Goal: Book appointment/travel/reservation

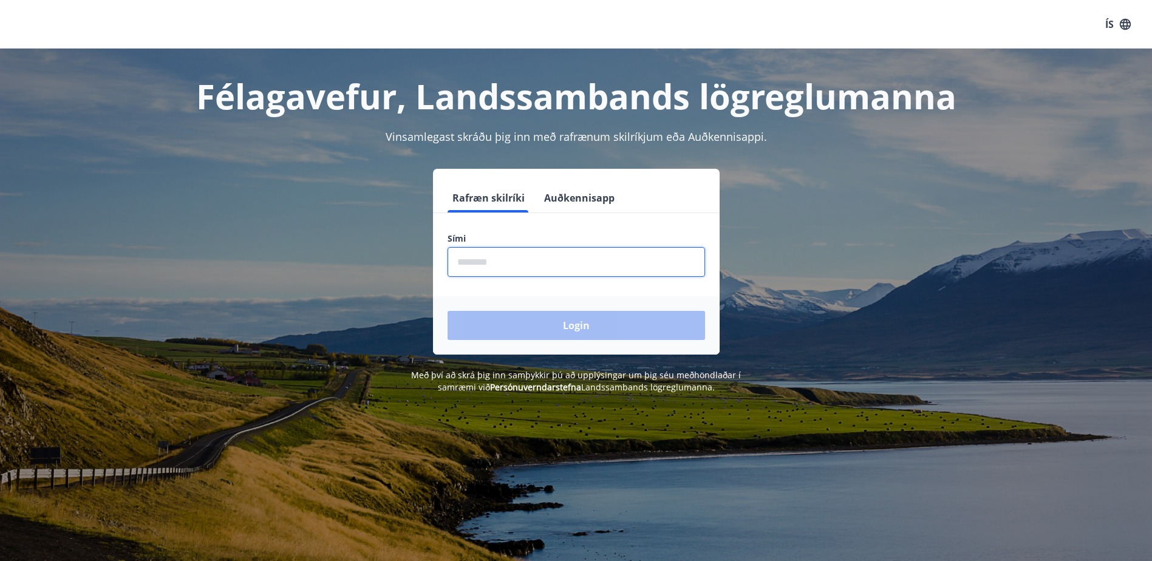
click at [497, 258] on input "phone" at bounding box center [577, 262] width 258 height 30
type input "********"
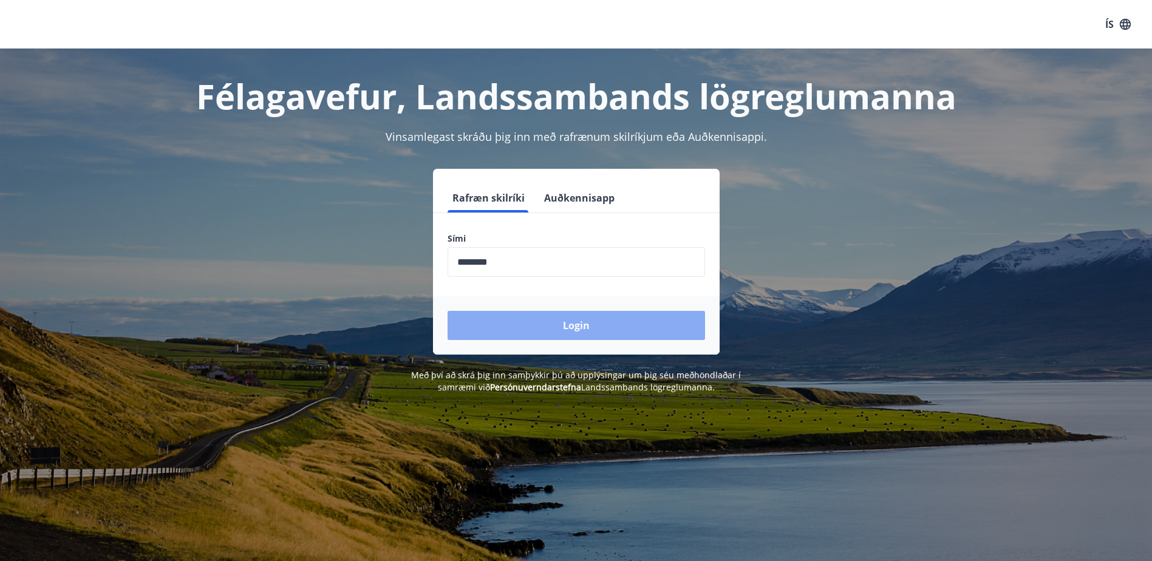
click at [555, 325] on button "Login" at bounding box center [577, 325] width 258 height 29
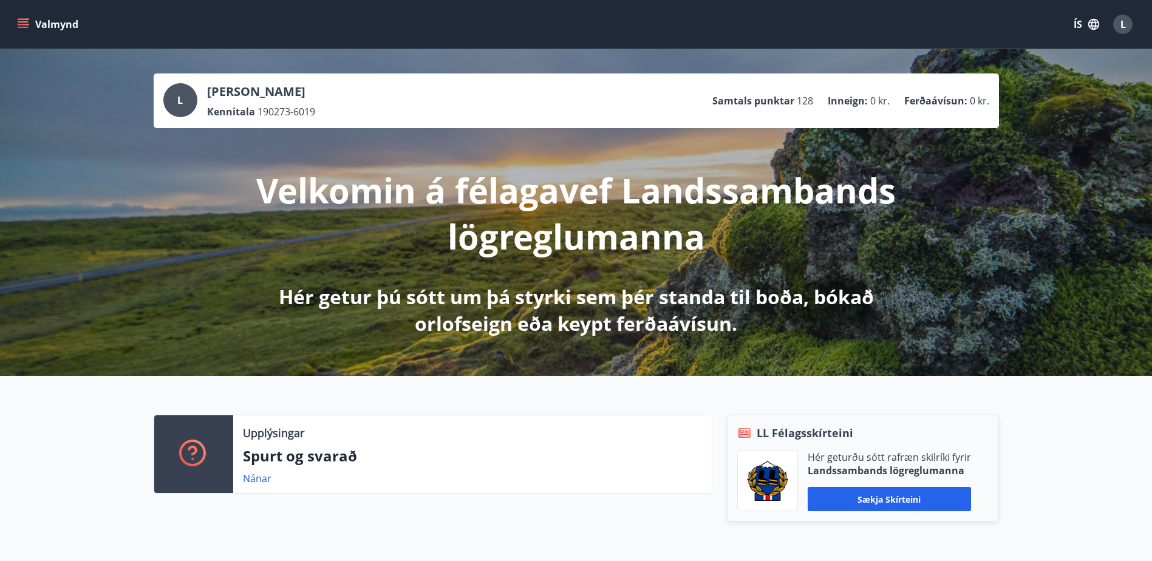
click at [27, 25] on icon "menu" at bounding box center [24, 24] width 13 height 1
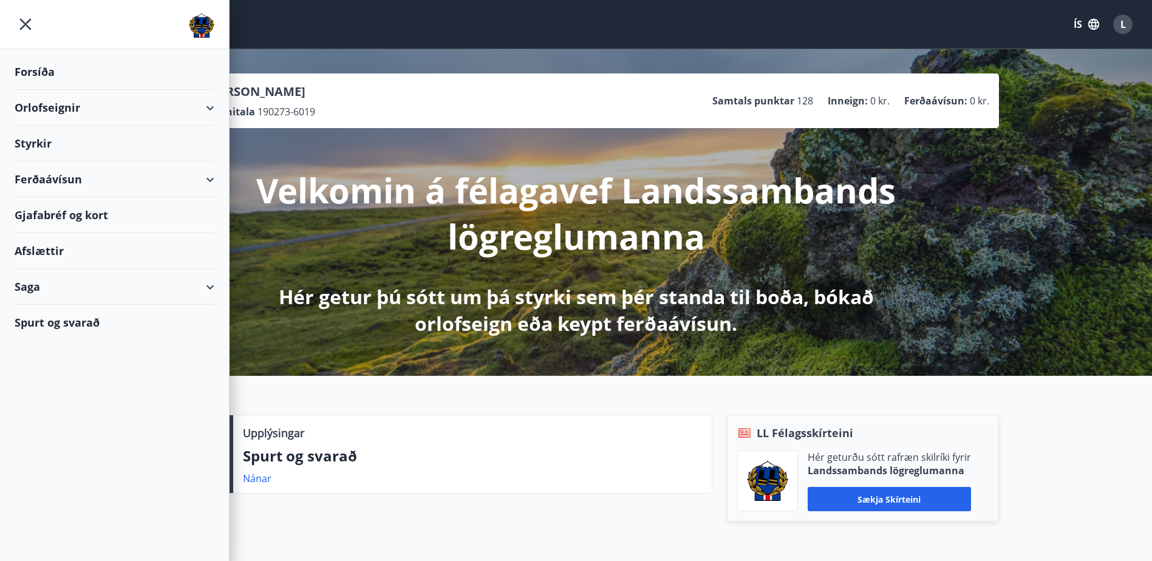
click at [211, 112] on div "Orlofseignir" at bounding box center [115, 108] width 200 height 36
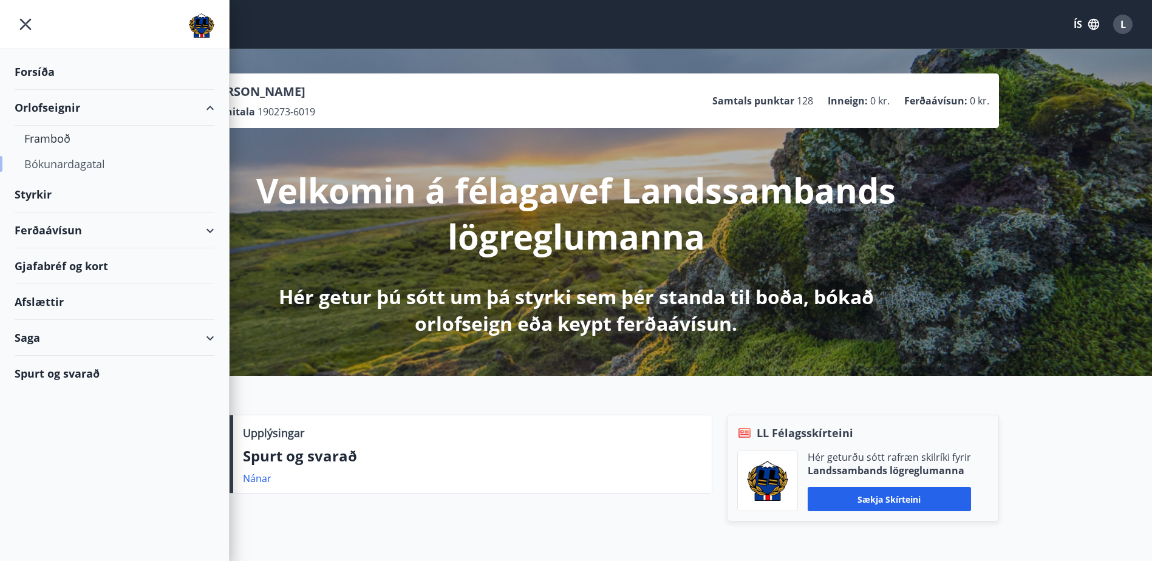
click at [66, 164] on div "Bókunardagatal" at bounding box center [114, 164] width 180 height 26
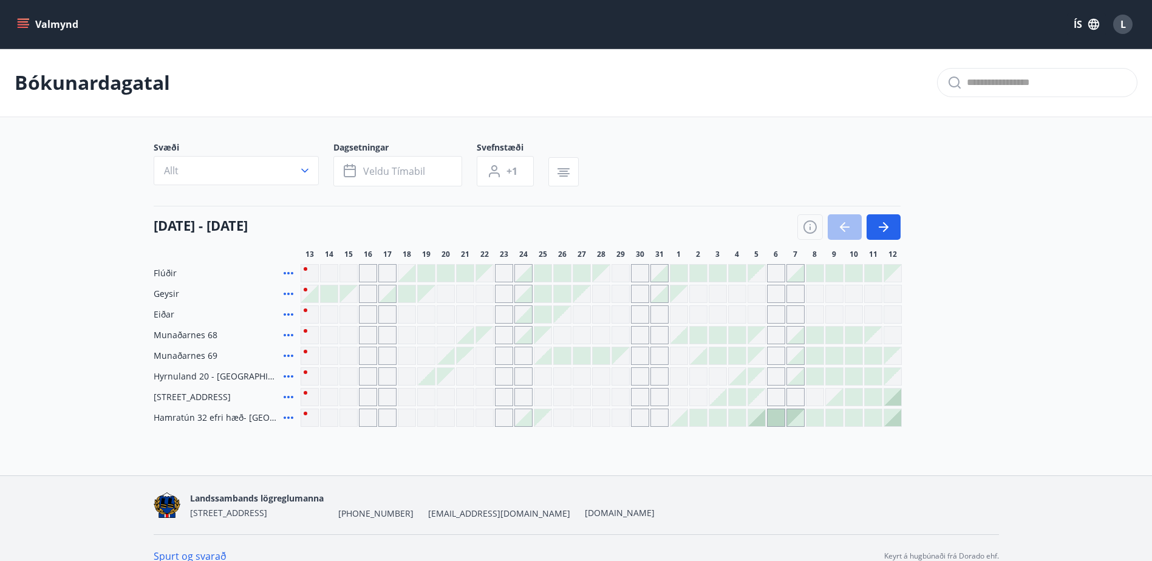
click at [25, 20] on icon "menu" at bounding box center [23, 24] width 12 height 12
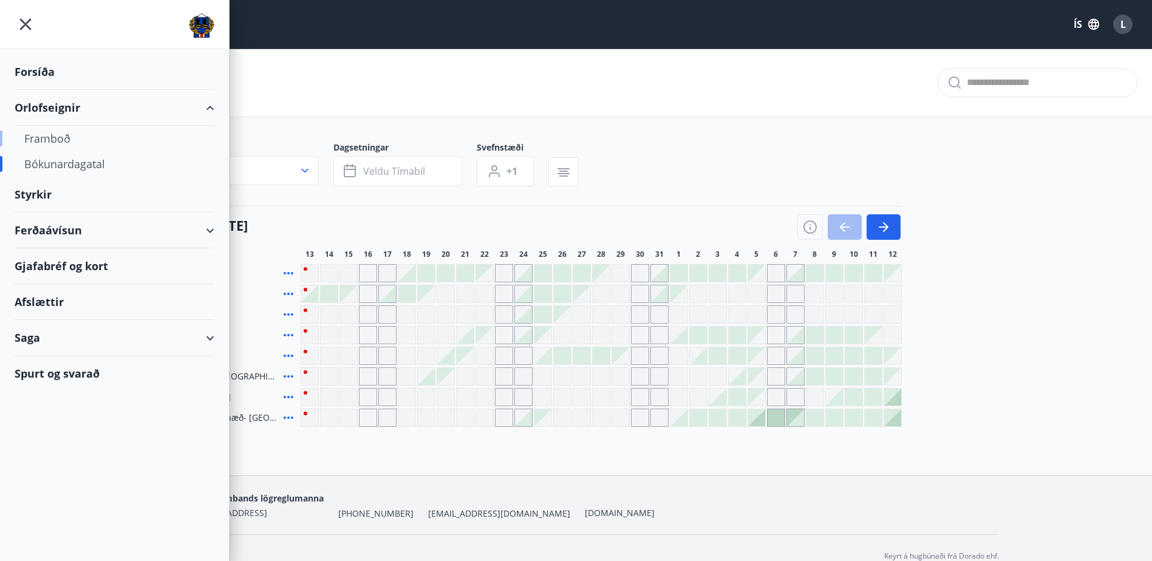
click at [44, 140] on div "Framboð" at bounding box center [114, 139] width 180 height 26
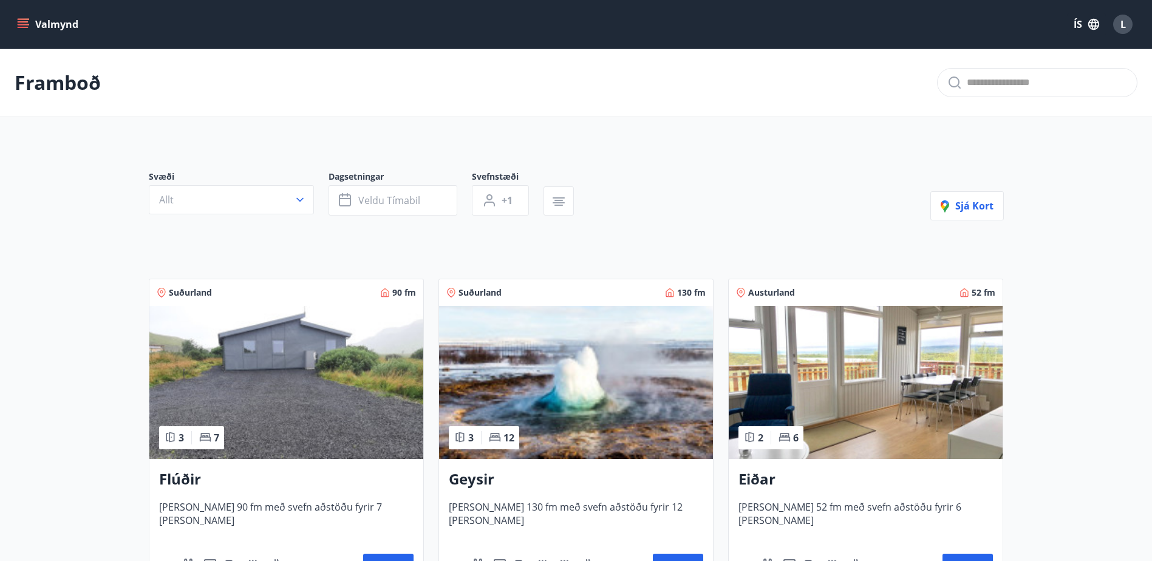
click at [42, 20] on button "Valmynd" at bounding box center [49, 24] width 69 height 22
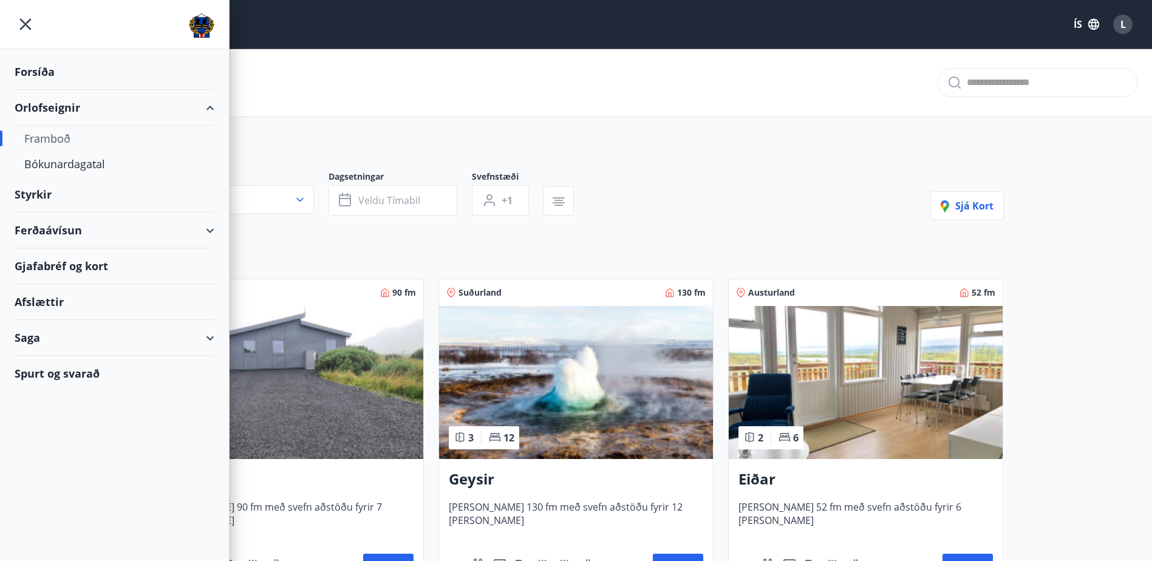
click at [42, 20] on div at bounding box center [114, 24] width 229 height 49
click at [76, 163] on div "Bókunardagatal" at bounding box center [114, 164] width 180 height 26
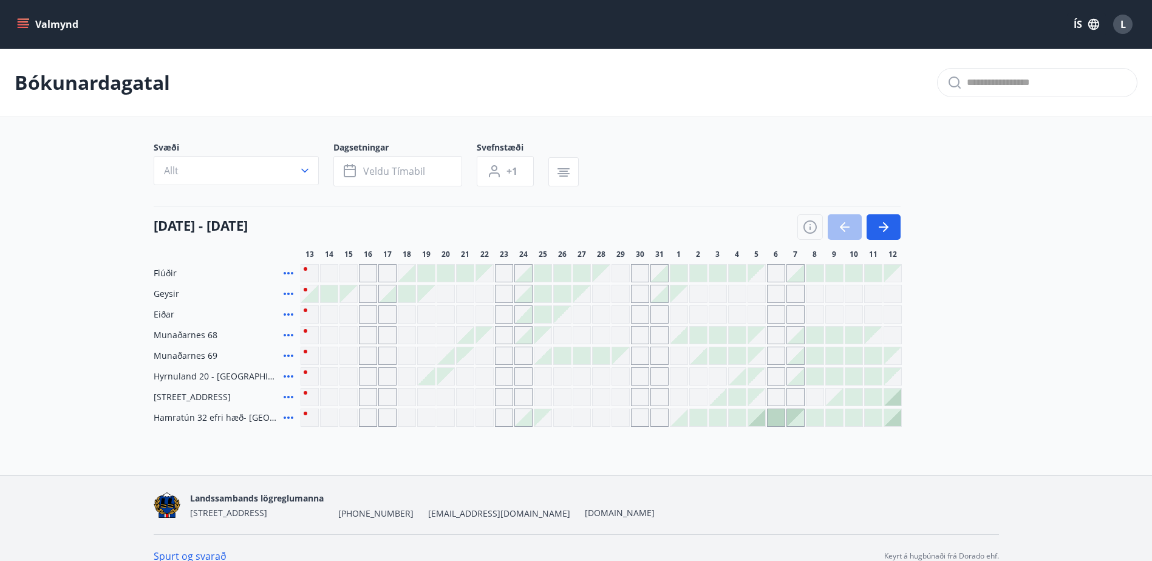
click at [306, 310] on div "Gráir dagar eru ekki bókanlegir" at bounding box center [310, 315] width 18 height 18
click at [890, 227] on icon "button" at bounding box center [883, 227] width 15 height 15
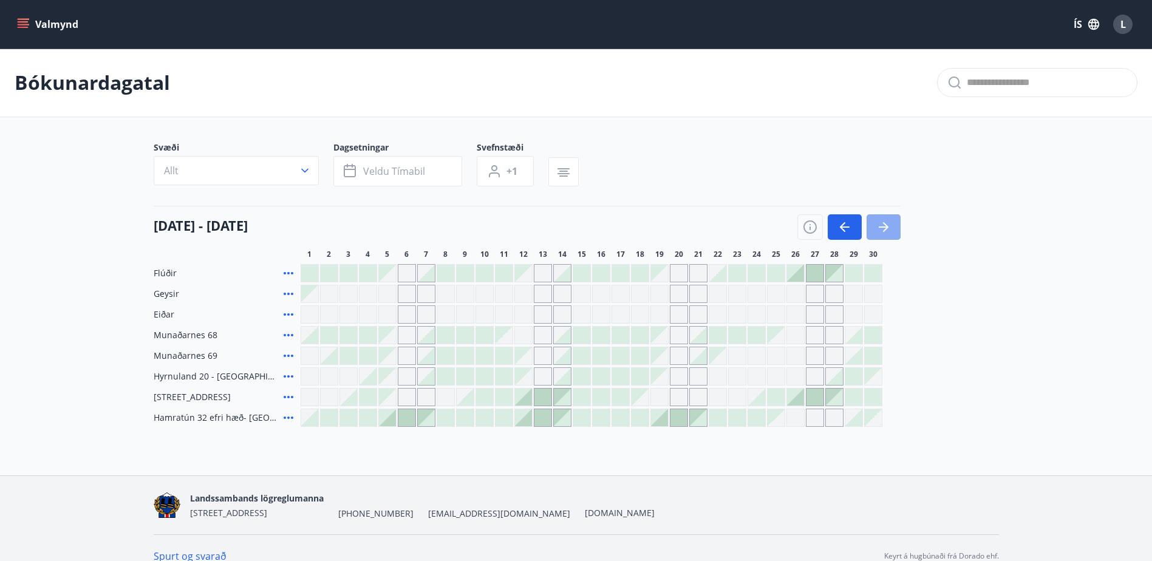
click at [894, 228] on button "button" at bounding box center [884, 227] width 34 height 26
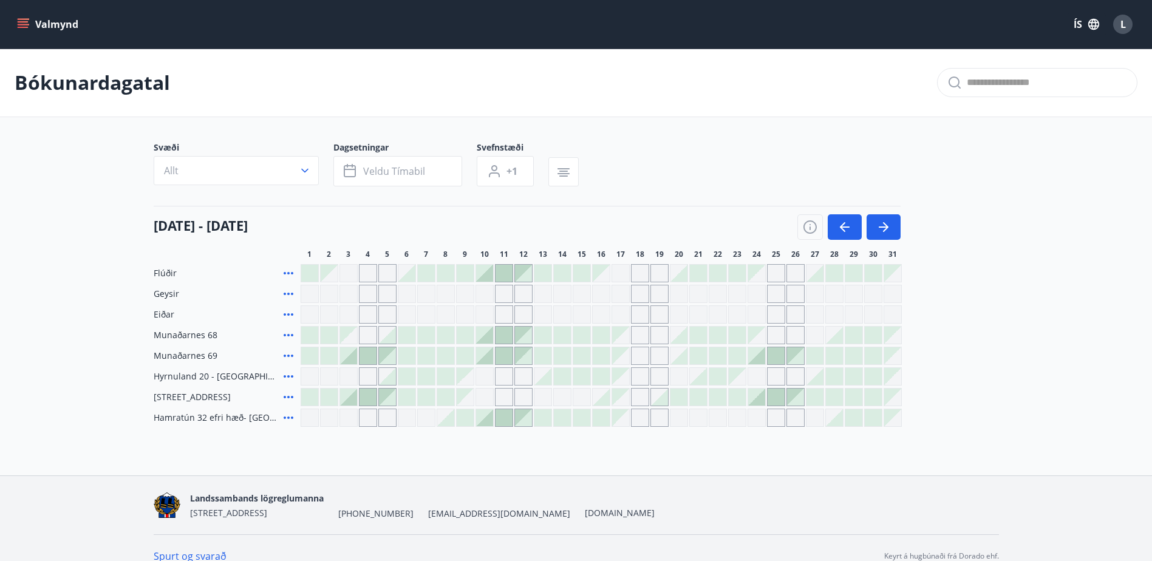
click at [306, 379] on div "Gráir dagar eru ekki bókanlegir" at bounding box center [310, 376] width 18 height 18
click at [844, 225] on icon "button" at bounding box center [845, 227] width 15 height 15
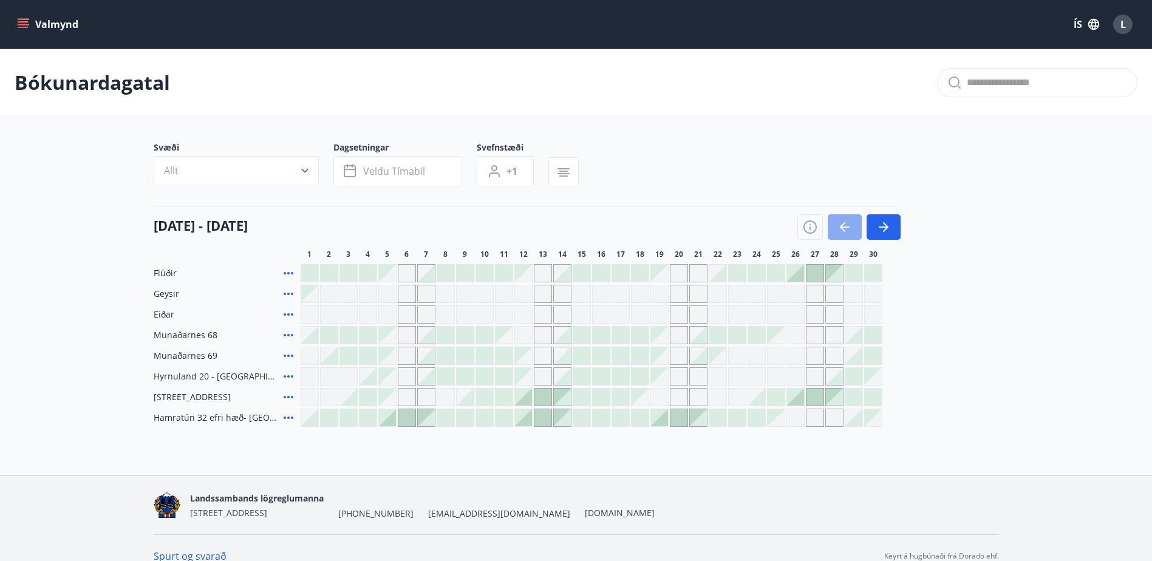
click at [844, 225] on icon "button" at bounding box center [845, 227] width 15 height 15
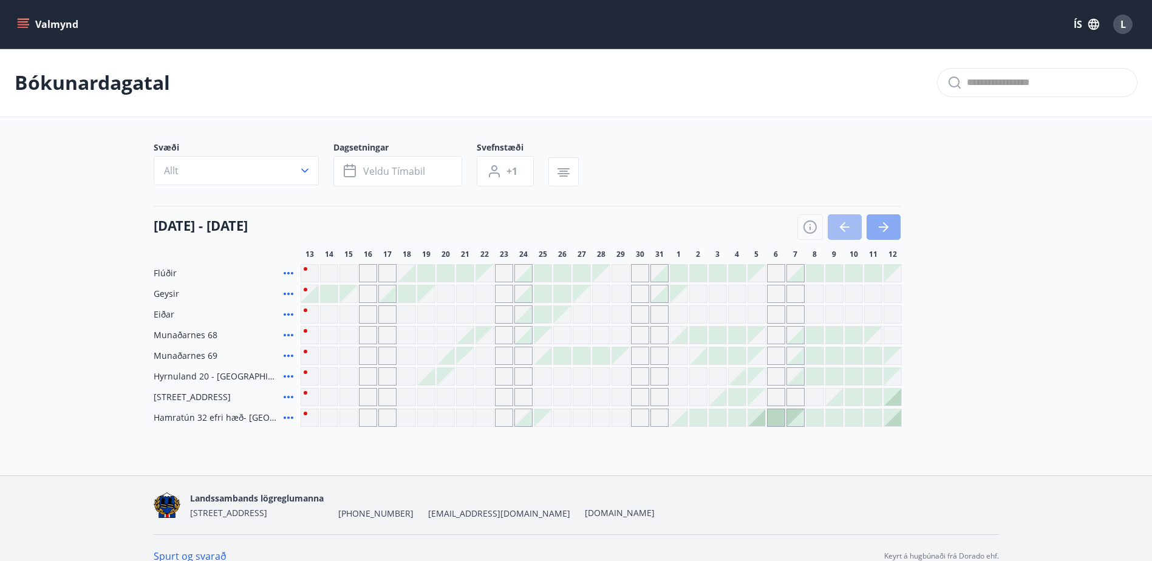
click at [883, 225] on icon "button" at bounding box center [883, 227] width 15 height 15
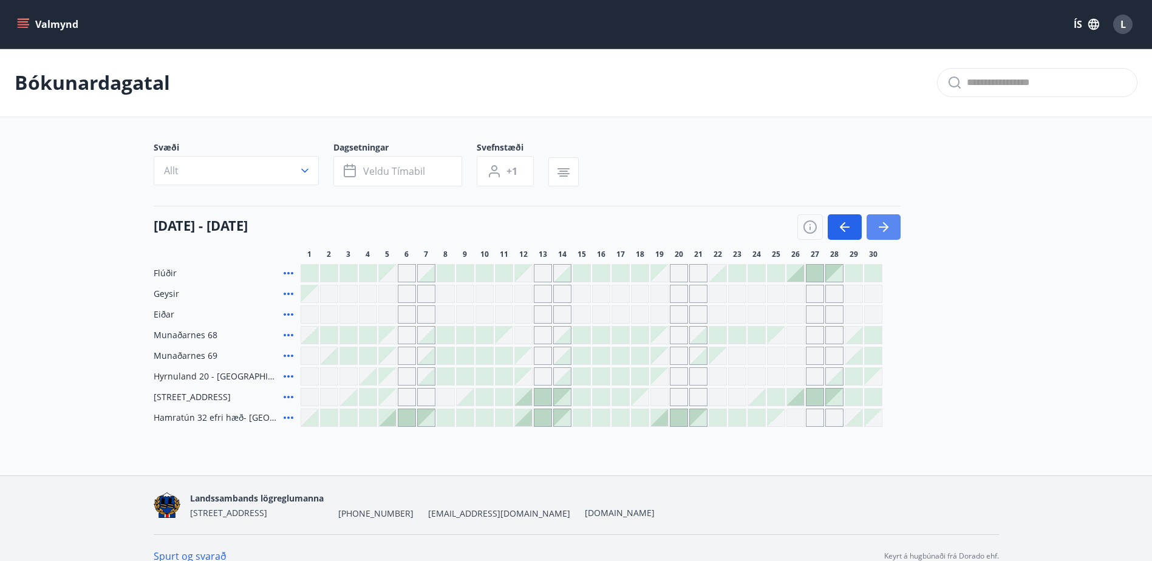
click at [883, 225] on icon "button" at bounding box center [883, 227] width 15 height 15
